Goal: Information Seeking & Learning: Learn about a topic

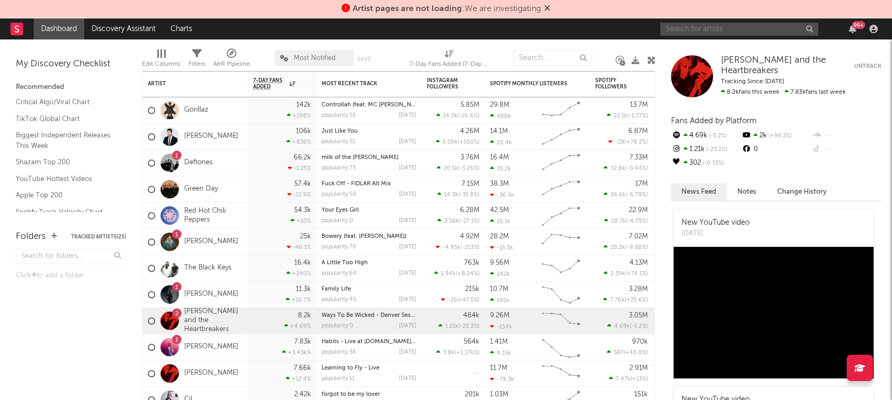
click at [677, 29] on input "text" at bounding box center [740, 29] width 158 height 13
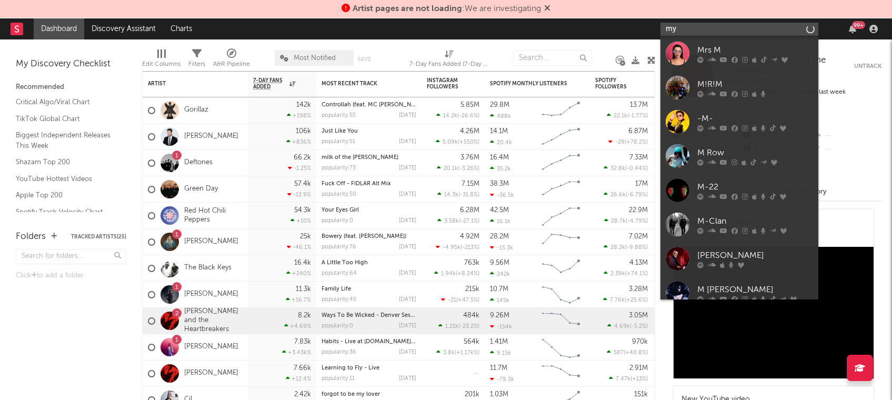
type input "m"
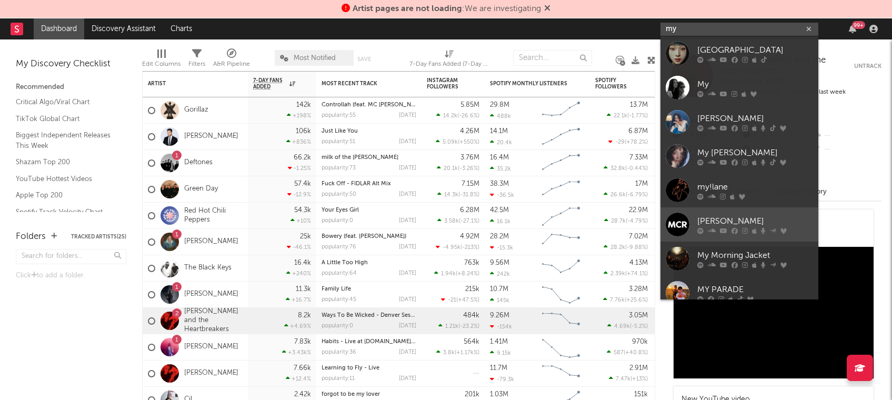
type input "my"
click at [720, 223] on div "[PERSON_NAME]" at bounding box center [755, 221] width 116 height 13
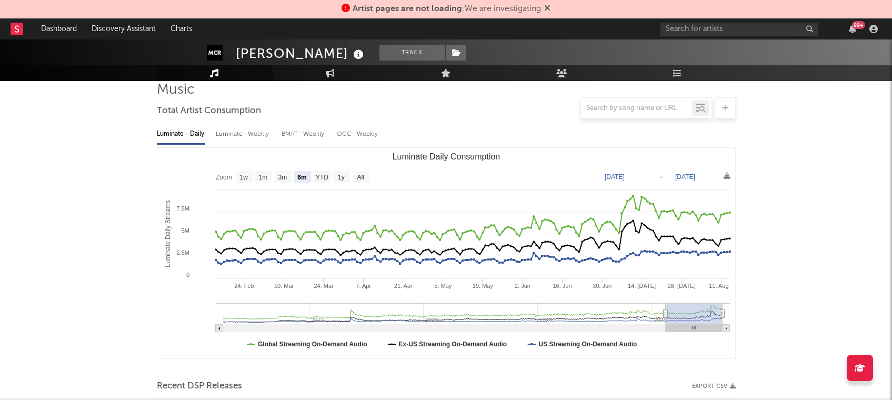
scroll to position [82, 0]
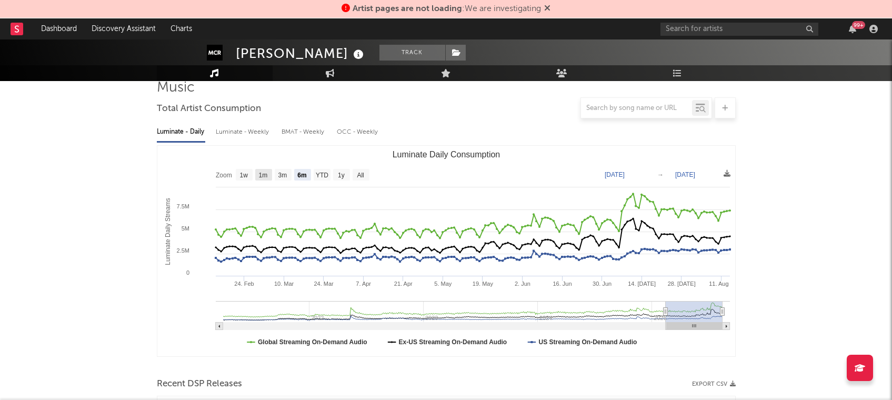
click at [266, 175] on text "1m" at bounding box center [262, 175] width 9 height 7
select select "1m"
type input "[DATE]"
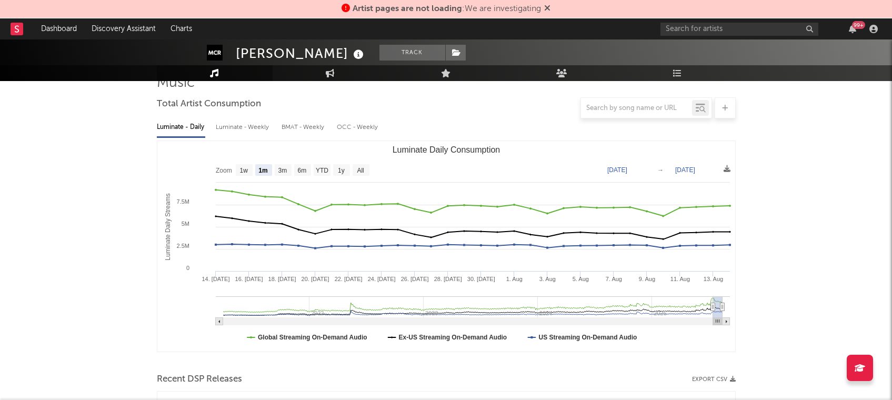
scroll to position [69, 0]
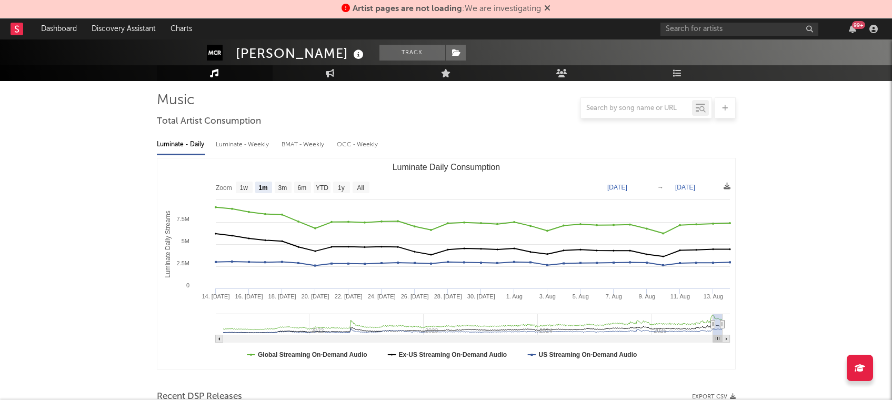
click at [247, 144] on div "Luminate - Weekly" at bounding box center [243, 145] width 55 height 18
select select "6m"
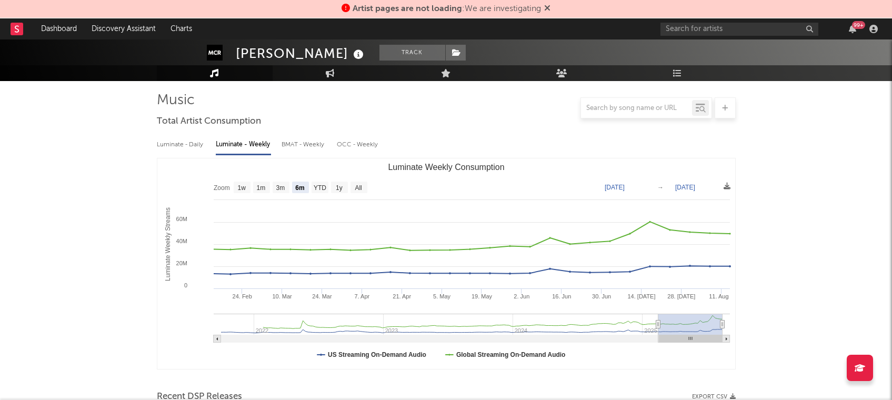
click at [182, 141] on div "Luminate - Daily" at bounding box center [181, 145] width 48 height 18
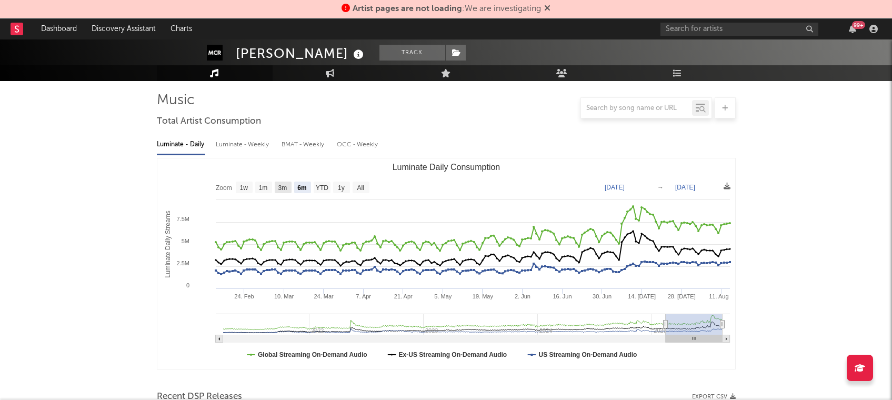
click at [282, 187] on text "3m" at bounding box center [282, 187] width 9 height 7
select select "3m"
type input "[DATE]"
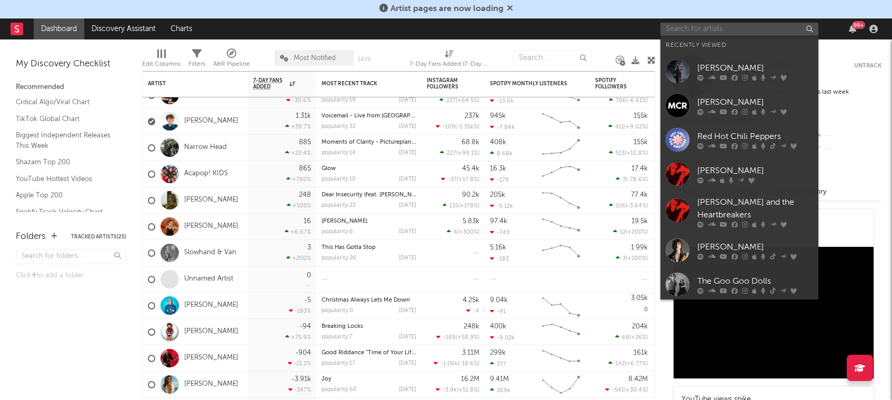
click at [698, 25] on input "text" at bounding box center [740, 29] width 158 height 13
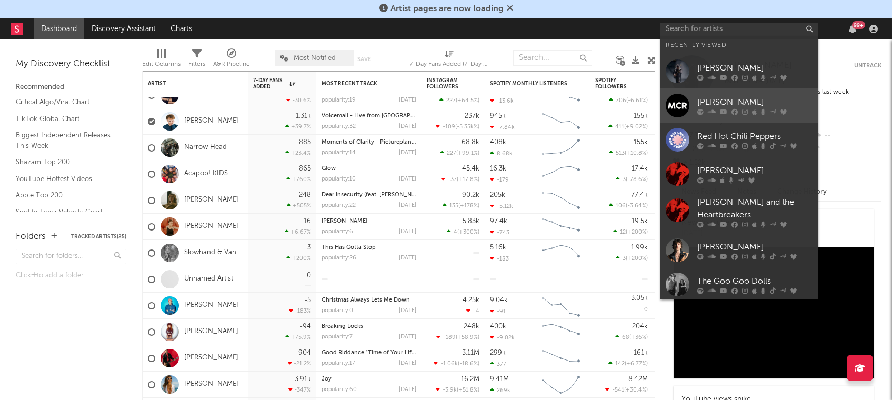
click at [720, 103] on div "[PERSON_NAME]" at bounding box center [755, 102] width 116 height 13
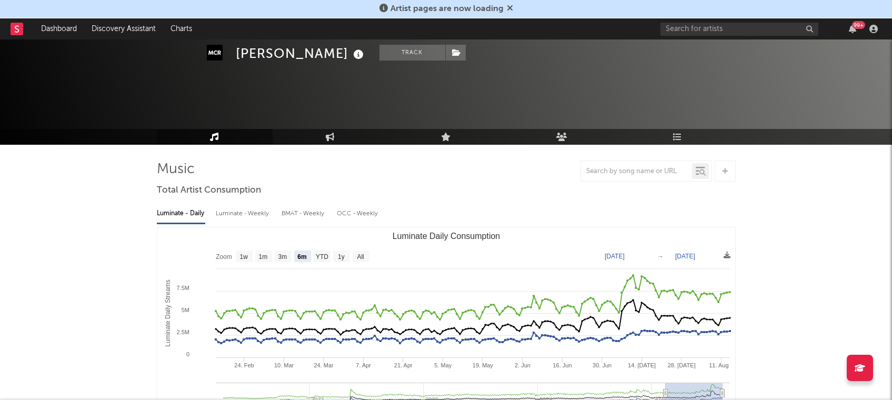
scroll to position [57, 0]
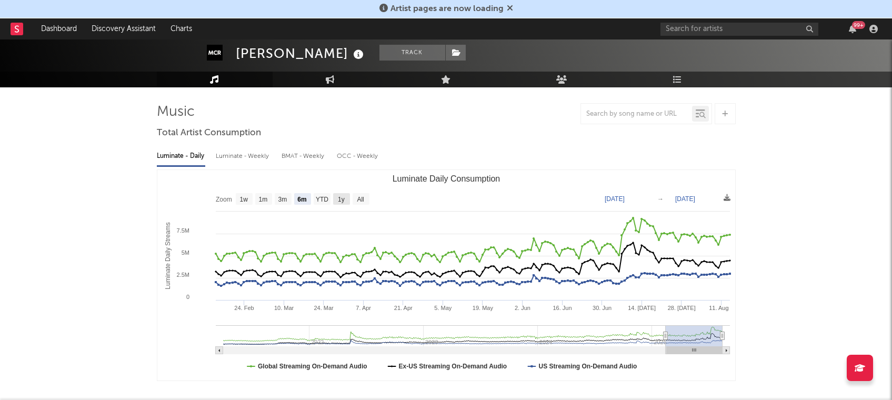
click at [341, 199] on text "1y" at bounding box center [341, 199] width 7 height 7
select select "1y"
type input "2024-08-14"
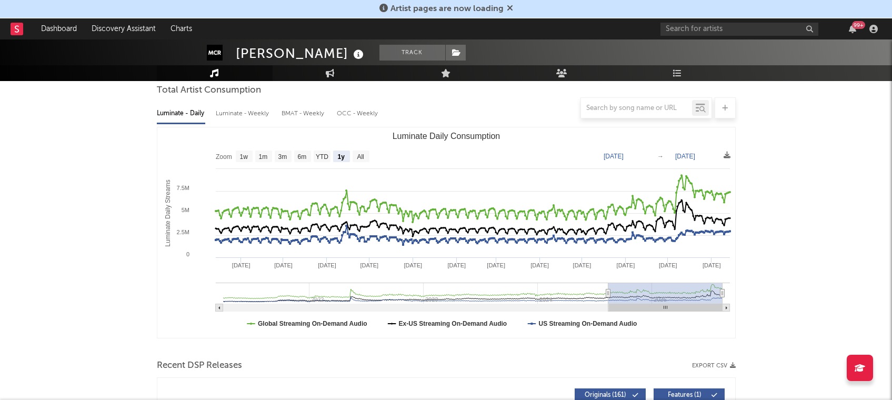
scroll to position [101, 0]
